Goal: Task Accomplishment & Management: Manage account settings

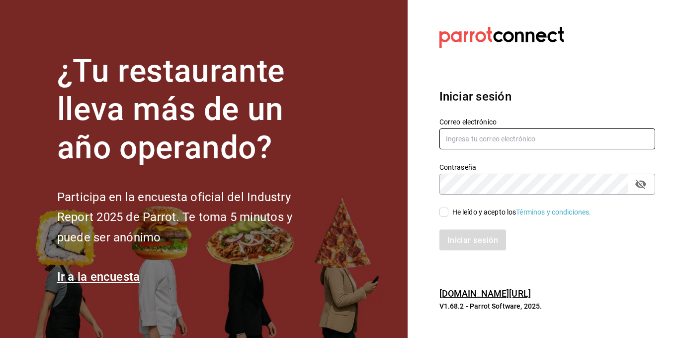
click at [502, 141] on input "text" at bounding box center [548, 138] width 216 height 21
type input "[EMAIL_ADDRESS][DOMAIN_NAME]"
click at [447, 215] on input "He leído y acepto los Términos y condiciones." at bounding box center [444, 211] width 9 height 9
checkbox input "true"
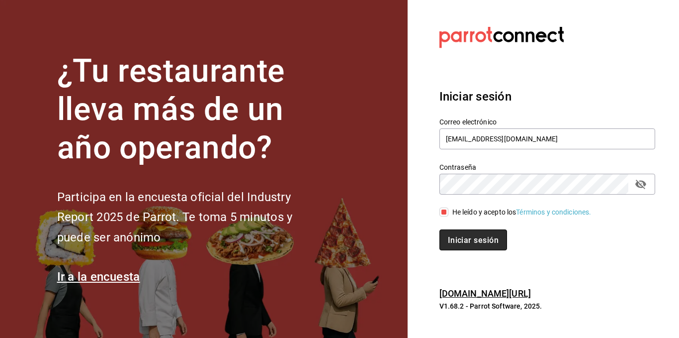
click at [459, 242] on font "Iniciar sesión" at bounding box center [473, 239] width 51 height 9
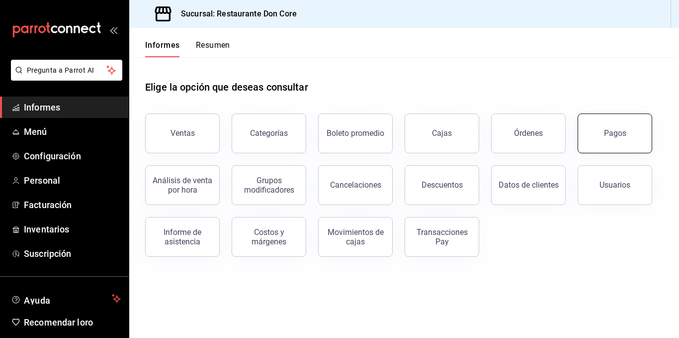
click at [633, 133] on button "Pagos" at bounding box center [615, 133] width 75 height 40
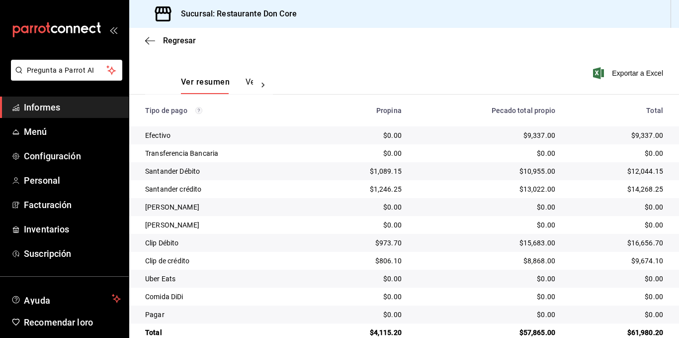
scroll to position [156, 0]
